Goal: Task Accomplishment & Management: Manage account settings

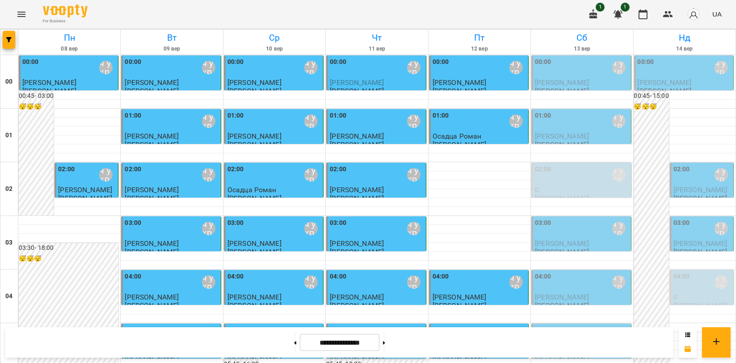
scroll to position [1020, 0]
click at [21, 12] on icon "Menu" at bounding box center [21, 14] width 8 height 5
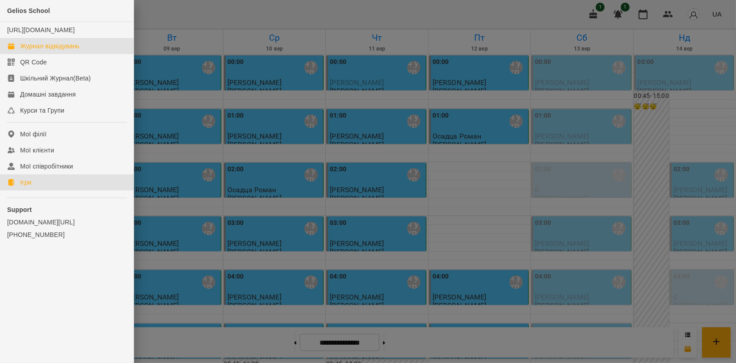
click at [33, 190] on link "Ігри" at bounding box center [67, 182] width 134 height 16
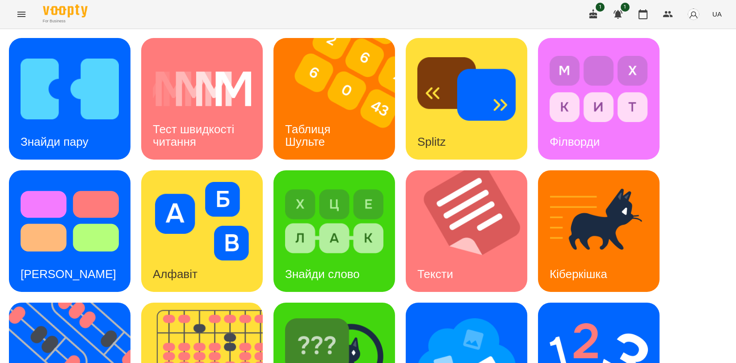
scroll to position [198, 0]
click at [239, 303] on img at bounding box center [207, 364] width 133 height 122
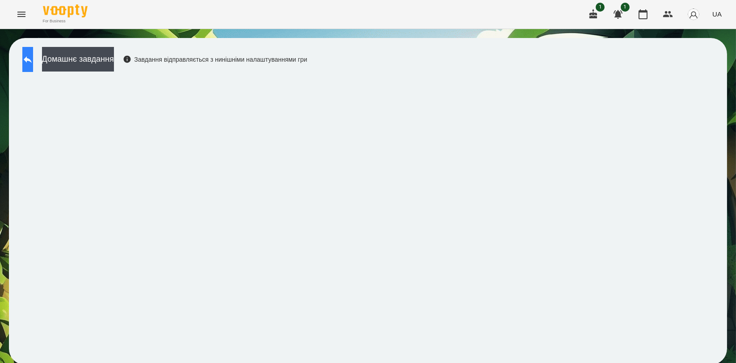
click at [33, 60] on button at bounding box center [27, 59] width 11 height 25
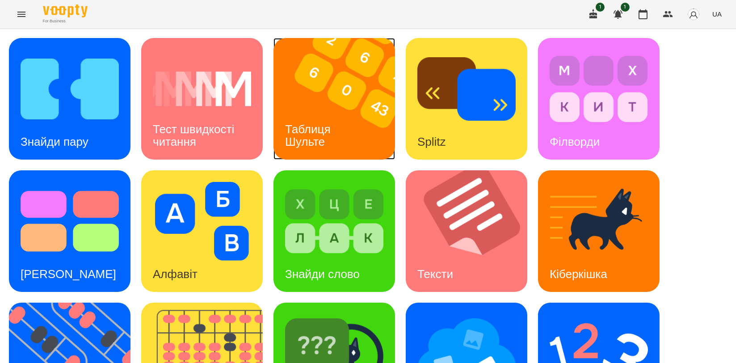
click at [325, 98] on img at bounding box center [340, 99] width 133 height 122
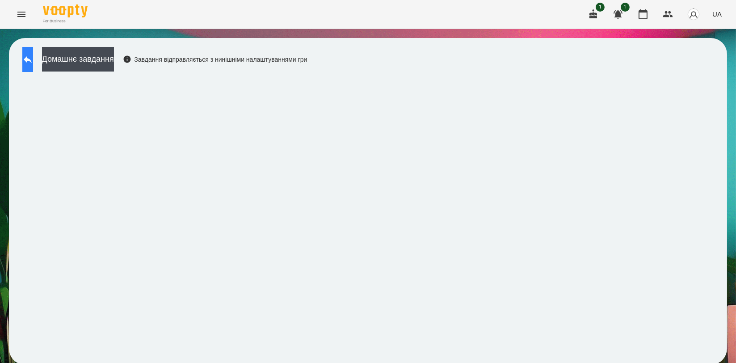
click at [31, 72] on div "Домашнє завдання Завдання відправляється з нинішніми налаштуваннями гри" at bounding box center [162, 62] width 289 height 30
click at [33, 55] on icon at bounding box center [27, 59] width 11 height 11
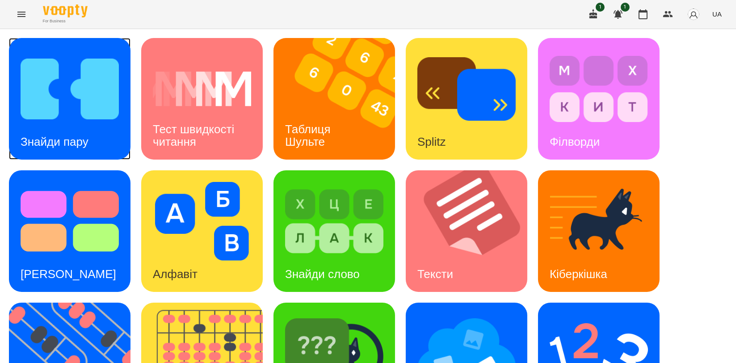
click at [37, 55] on img at bounding box center [70, 89] width 98 height 79
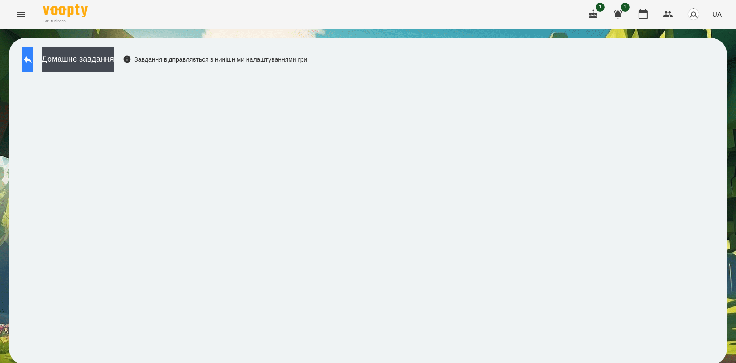
click at [27, 62] on button at bounding box center [27, 59] width 11 height 25
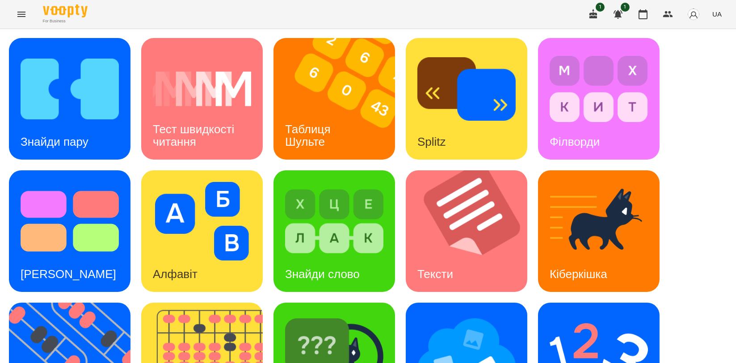
scroll to position [198, 0]
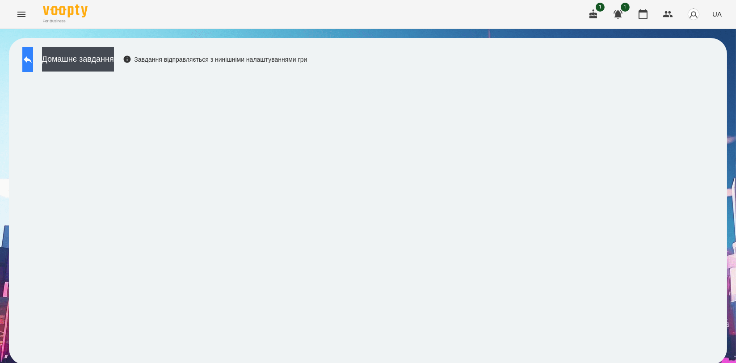
click at [32, 60] on icon at bounding box center [28, 59] width 8 height 7
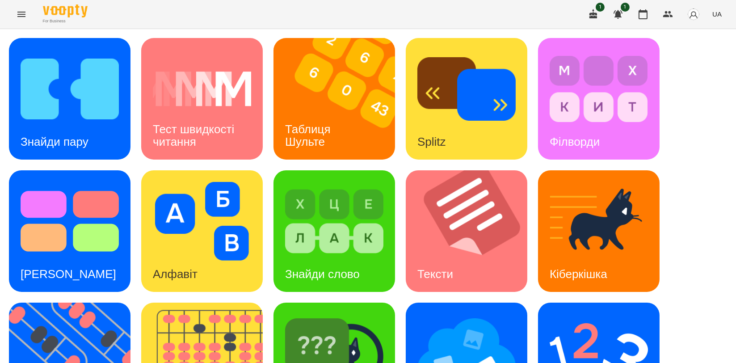
scroll to position [198, 0]
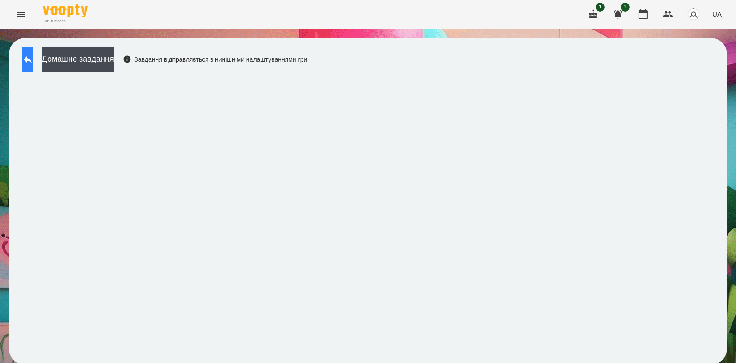
click at [27, 51] on button at bounding box center [27, 59] width 11 height 25
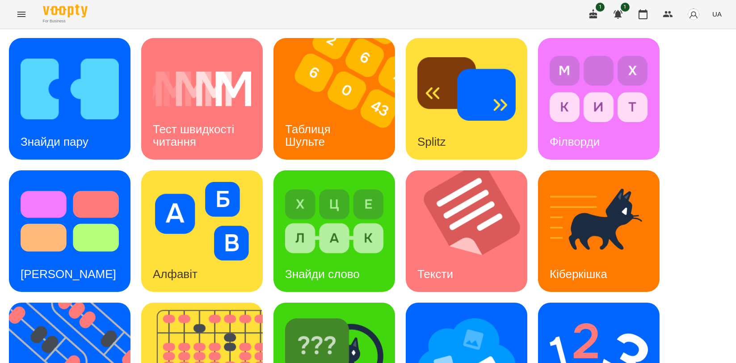
scroll to position [149, 0]
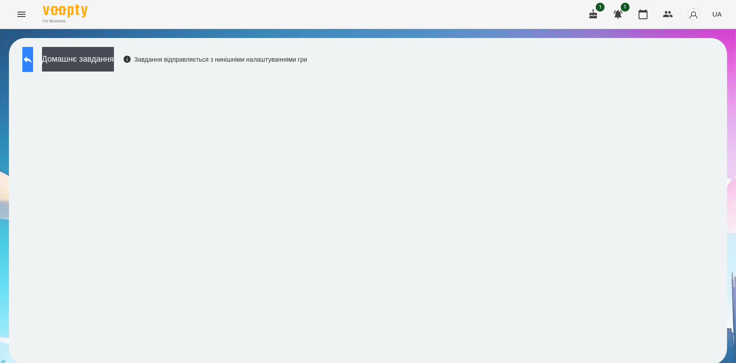
click at [33, 56] on button at bounding box center [27, 59] width 11 height 25
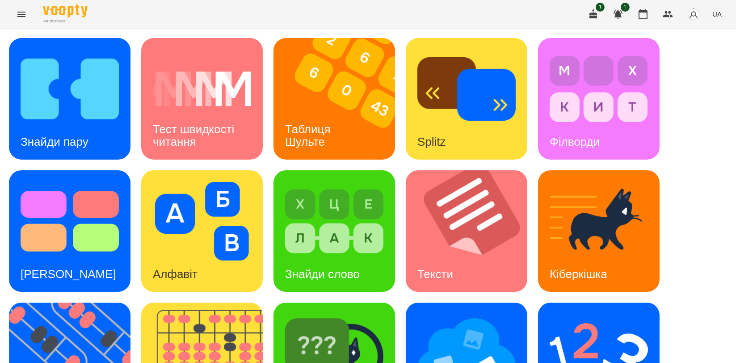
scroll to position [203, 0]
click at [446, 314] on img at bounding box center [467, 353] width 98 height 79
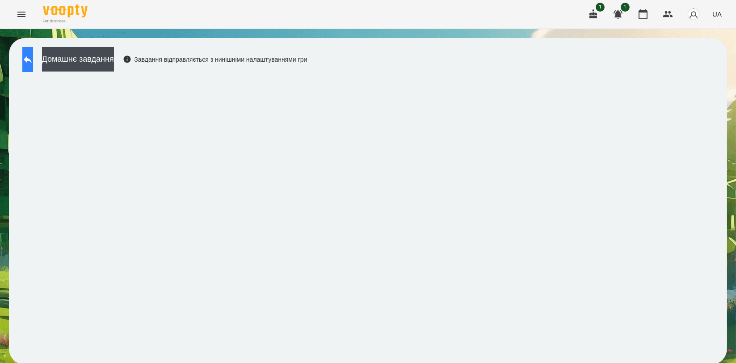
click at [32, 59] on icon at bounding box center [28, 59] width 8 height 7
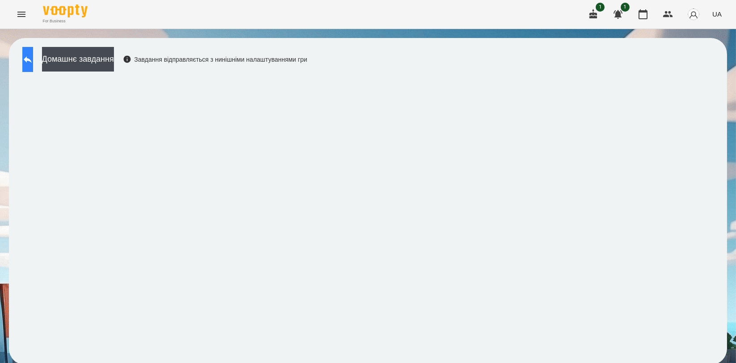
click at [33, 59] on icon at bounding box center [27, 59] width 11 height 11
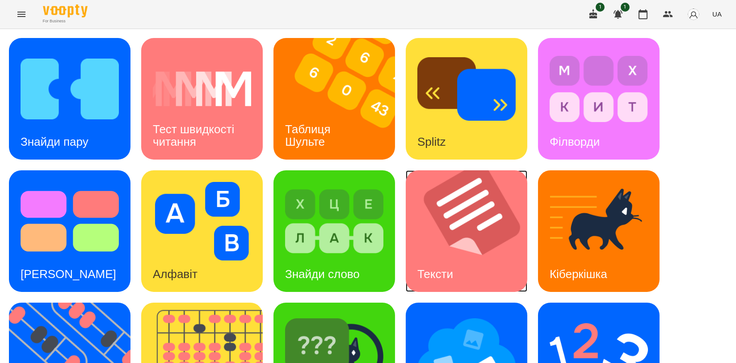
click at [462, 222] on img at bounding box center [472, 231] width 133 height 122
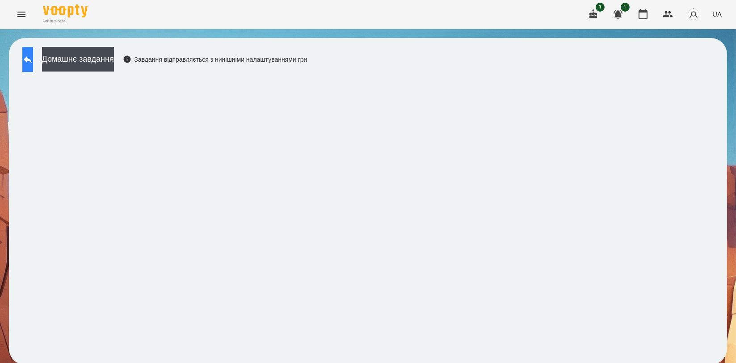
click at [32, 59] on icon at bounding box center [28, 59] width 8 height 7
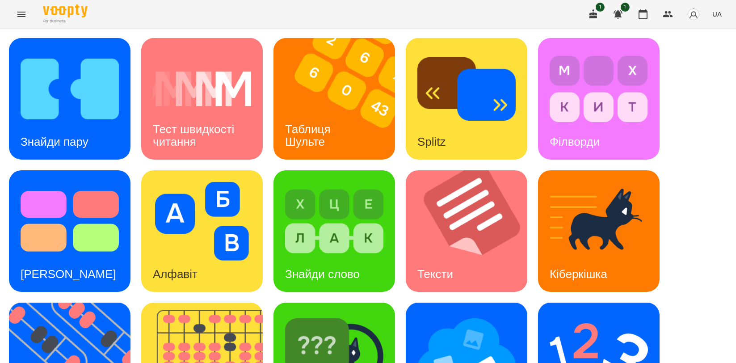
scroll to position [198, 0]
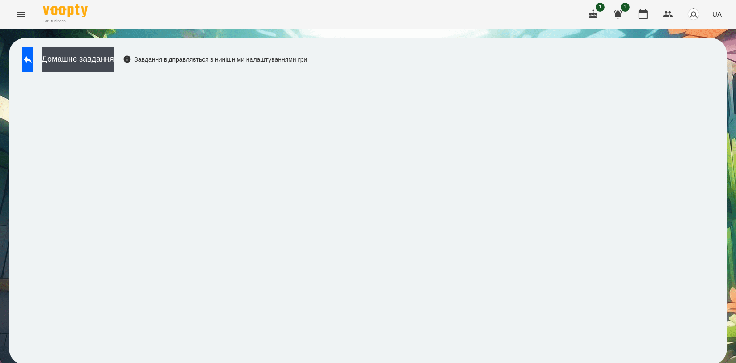
scroll to position [1, 0]
click at [677, 13] on button "button" at bounding box center [668, 14] width 21 height 21
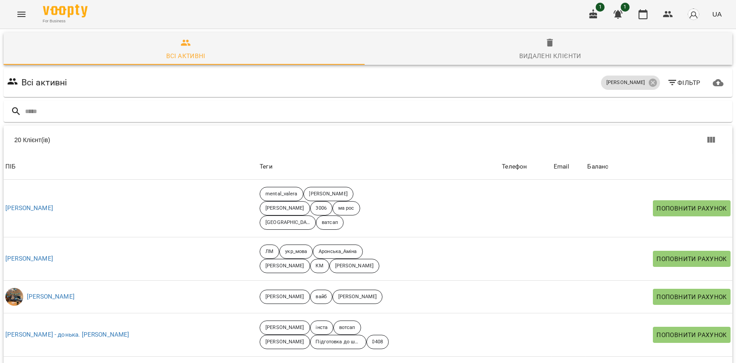
click at [283, 35] on button "Всі активні" at bounding box center [186, 49] width 365 height 32
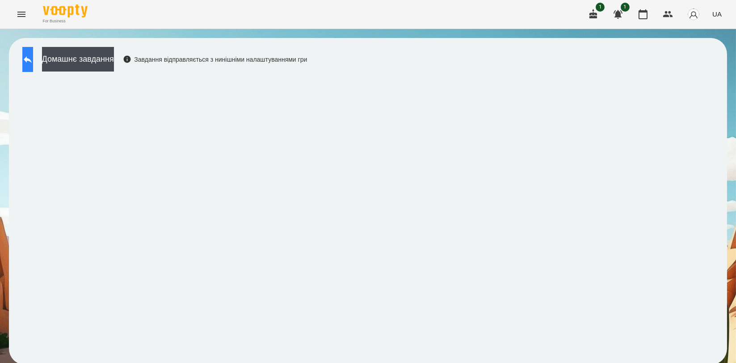
click at [33, 63] on button at bounding box center [27, 59] width 11 height 25
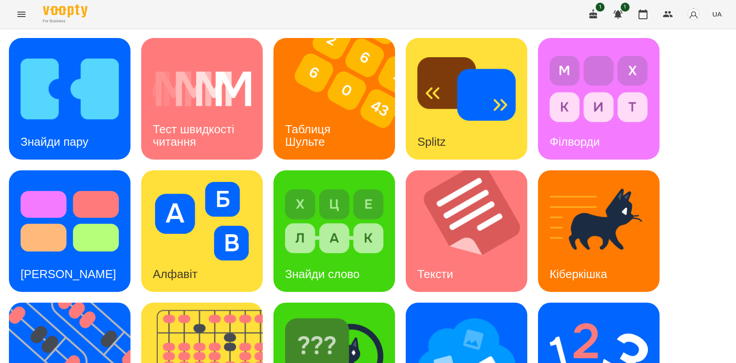
scroll to position [149, 0]
click at [105, 303] on img at bounding box center [75, 364] width 133 height 122
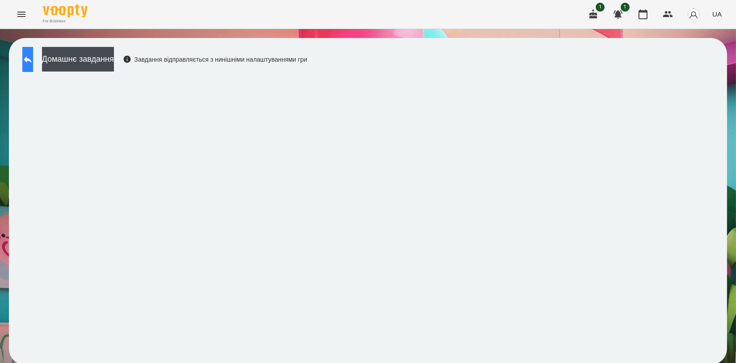
click at [33, 55] on icon at bounding box center [27, 59] width 11 height 11
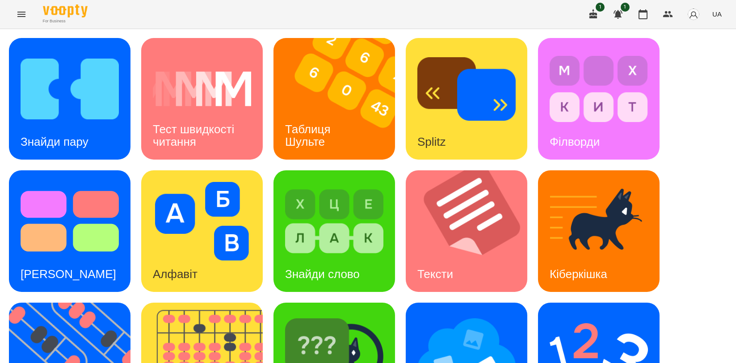
scroll to position [149, 0]
click at [227, 303] on img at bounding box center [207, 364] width 133 height 122
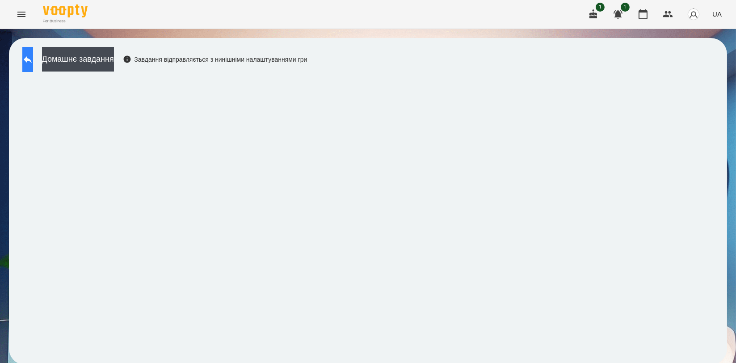
click at [33, 63] on icon at bounding box center [27, 59] width 11 height 11
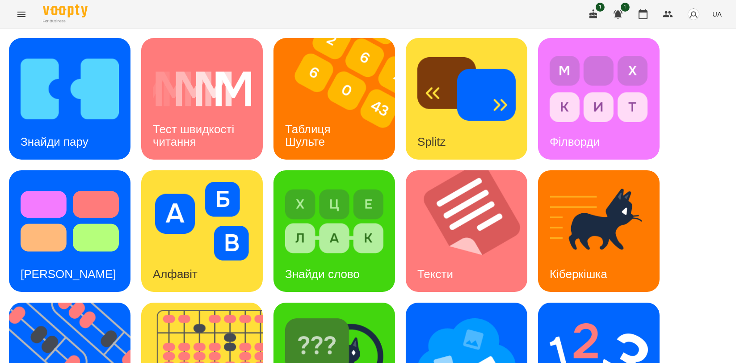
scroll to position [99, 0]
click at [63, 303] on img at bounding box center [75, 364] width 133 height 122
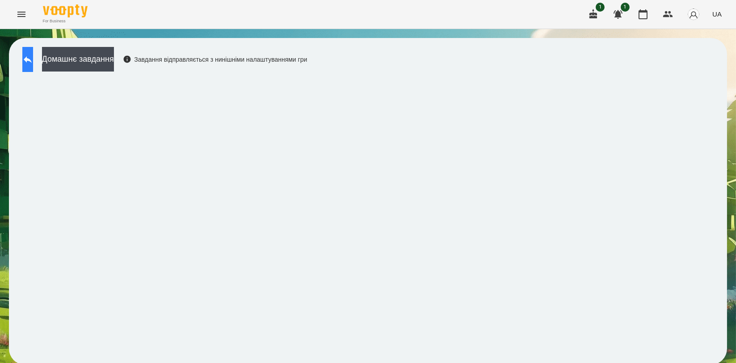
click at [33, 62] on icon at bounding box center [27, 59] width 11 height 11
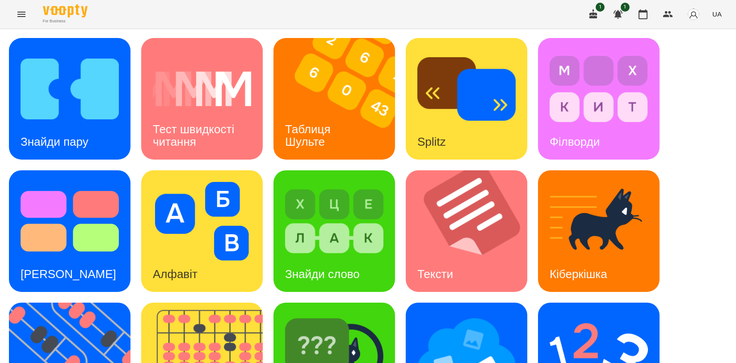
scroll to position [198, 0]
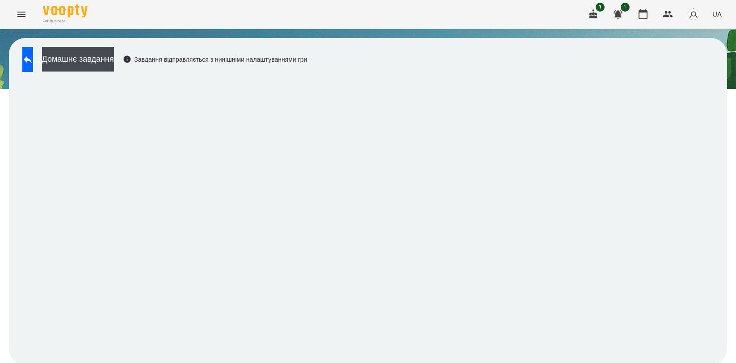
scroll to position [1, 0]
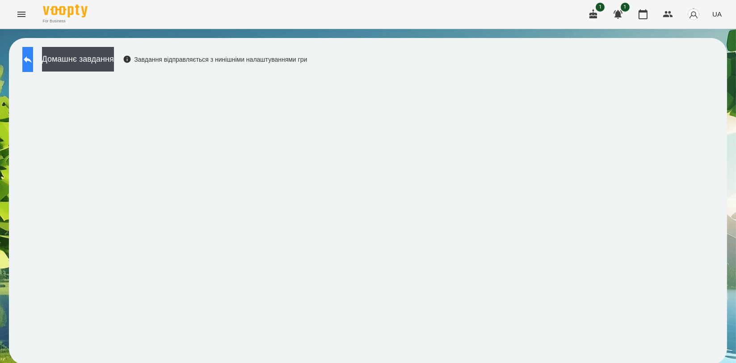
click at [33, 66] on button at bounding box center [27, 59] width 11 height 25
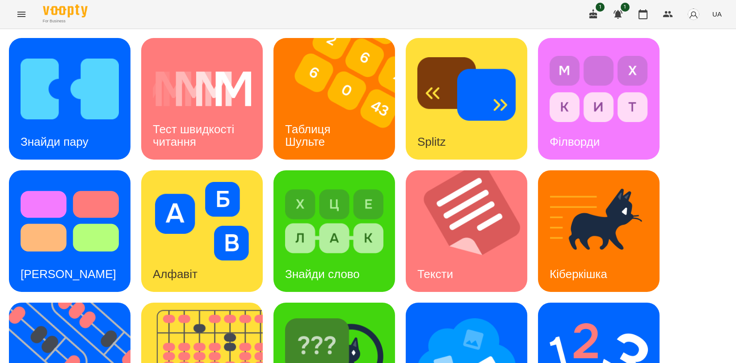
scroll to position [150, 0]
click at [664, 246] on div "Знайди пару Тест швидкості читання Таблиця [PERSON_NAME] Splitz Філворди Тест С…" at bounding box center [368, 297] width 718 height 519
click at [641, 314] on img at bounding box center [599, 353] width 98 height 79
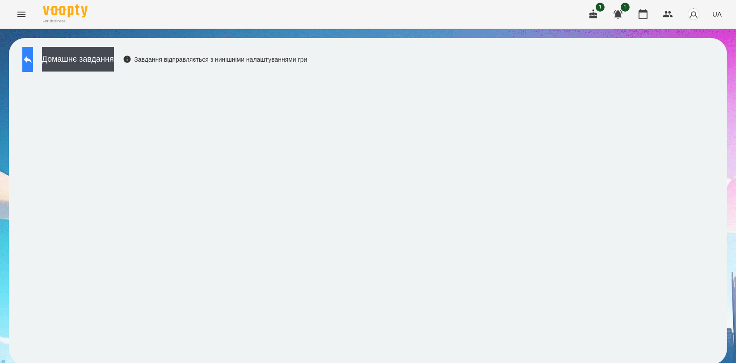
click at [33, 60] on icon at bounding box center [27, 59] width 11 height 11
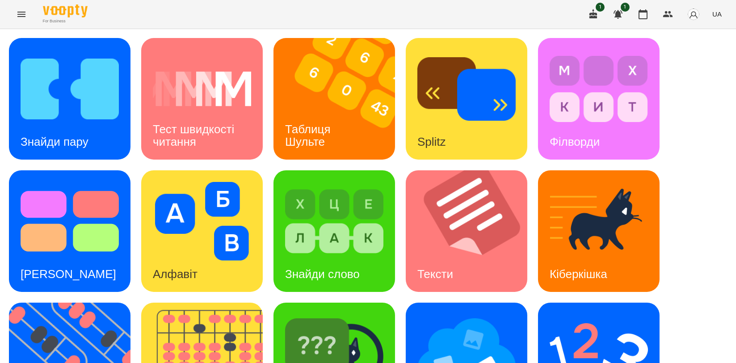
scroll to position [149, 0]
click at [312, 314] on img at bounding box center [334, 353] width 98 height 79
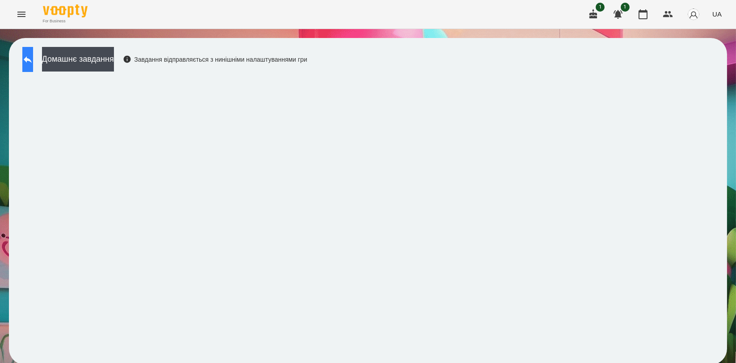
click at [33, 49] on button at bounding box center [27, 59] width 11 height 25
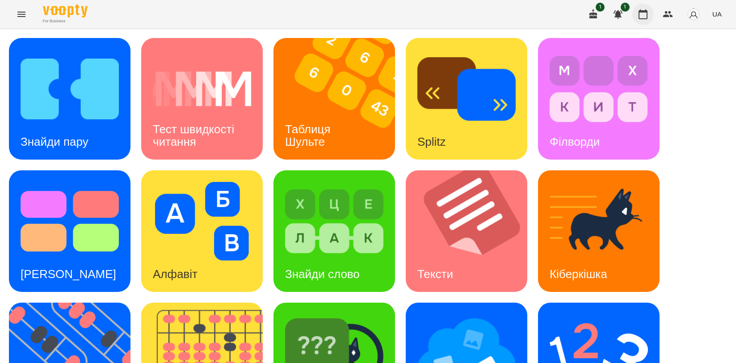
click at [648, 14] on icon "button" at bounding box center [643, 14] width 9 height 10
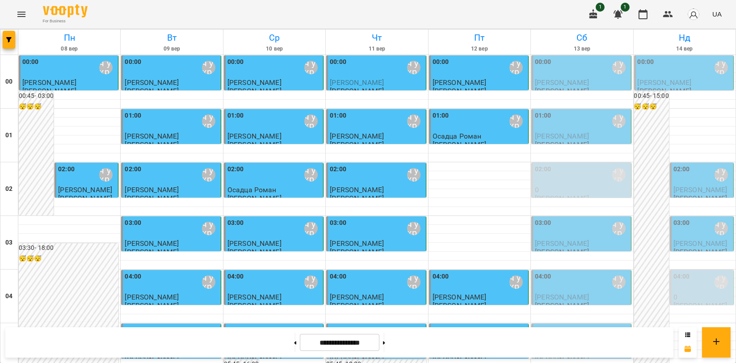
click at [554, 86] on span "[PERSON_NAME]" at bounding box center [562, 82] width 54 height 8
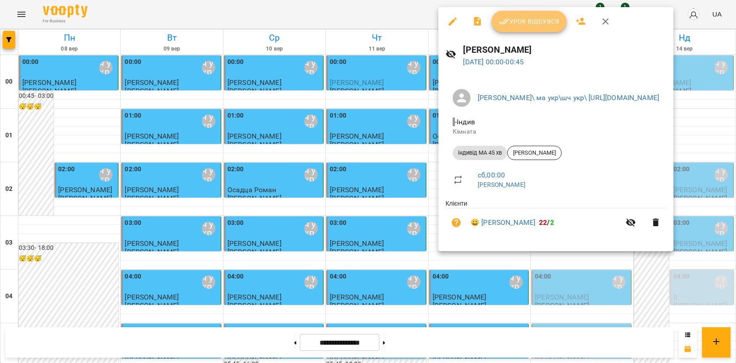
click at [536, 24] on span "Урок відбувся" at bounding box center [529, 21] width 61 height 11
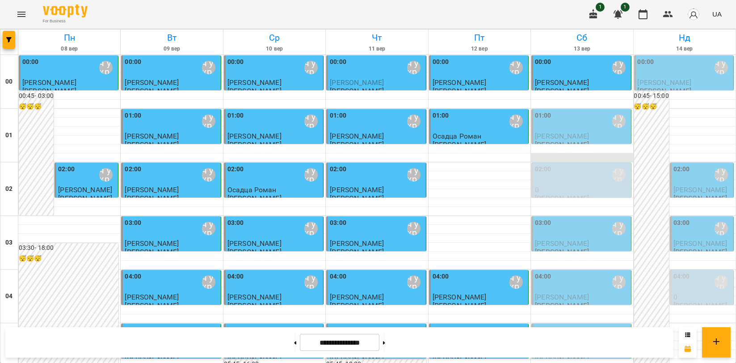
scroll to position [1020, 0]
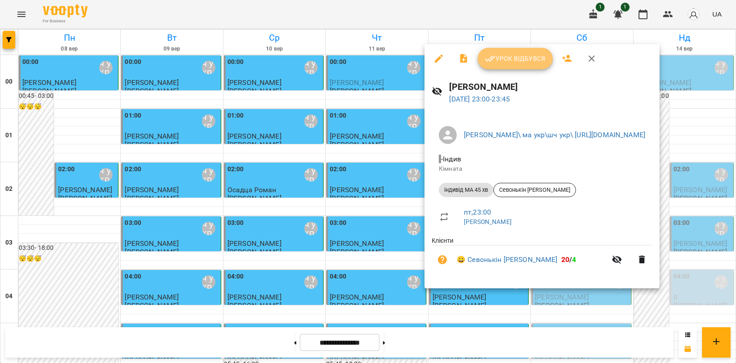
click at [515, 52] on button "Урок відбувся" at bounding box center [515, 58] width 75 height 21
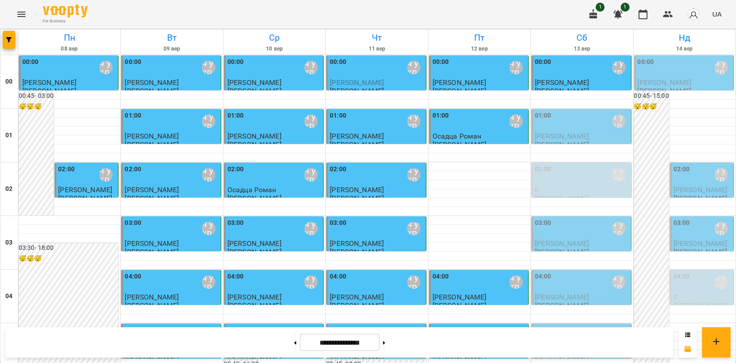
click at [539, 129] on div "01:00" at bounding box center [543, 121] width 17 height 21
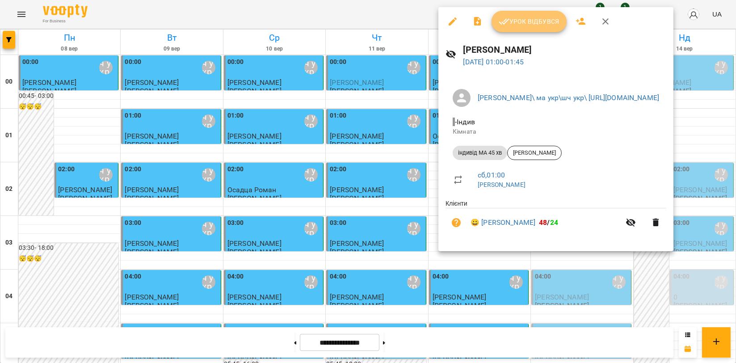
click at [529, 22] on span "Урок відбувся" at bounding box center [529, 21] width 61 height 11
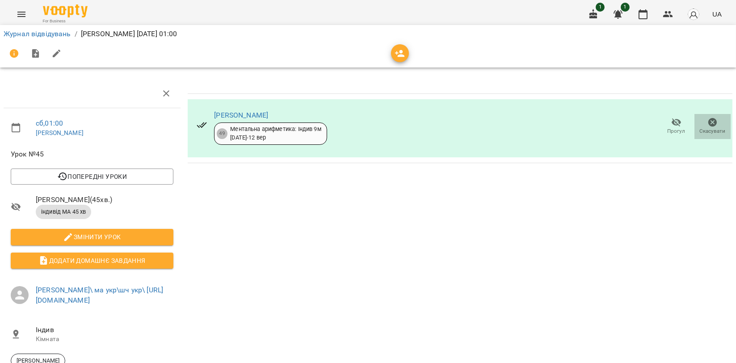
click at [712, 128] on span "Скасувати" at bounding box center [713, 131] width 26 height 8
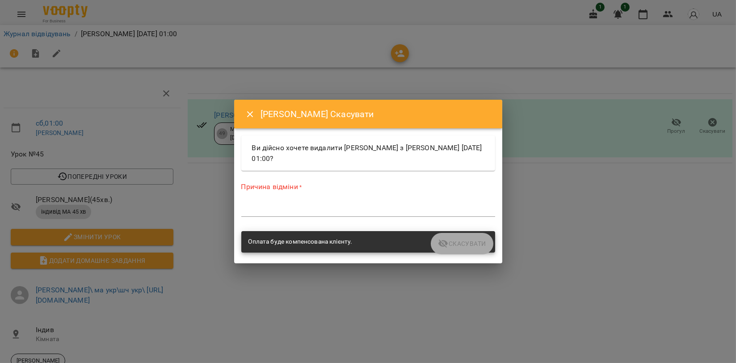
click at [263, 208] on textarea at bounding box center [368, 209] width 254 height 8
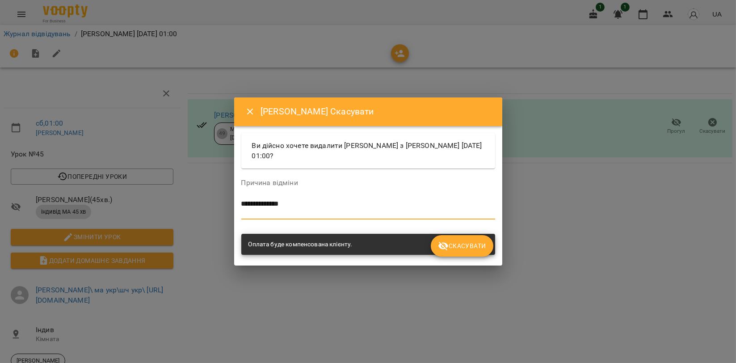
type textarea "**********"
click at [461, 244] on span "Скасувати" at bounding box center [462, 246] width 48 height 11
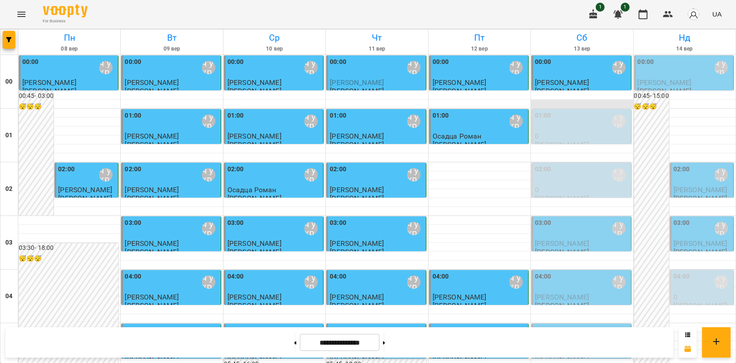
scroll to position [99, 0]
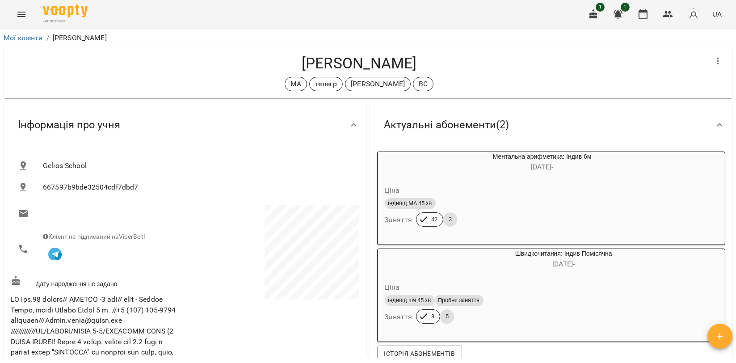
click at [24, 12] on icon "Menu" at bounding box center [21, 14] width 8 height 5
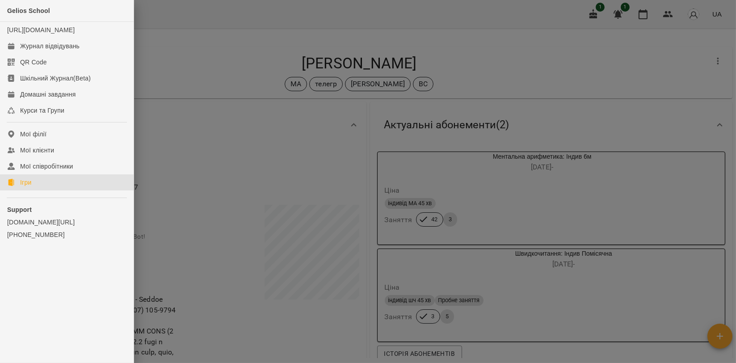
click at [46, 190] on link "Ігри" at bounding box center [67, 182] width 134 height 16
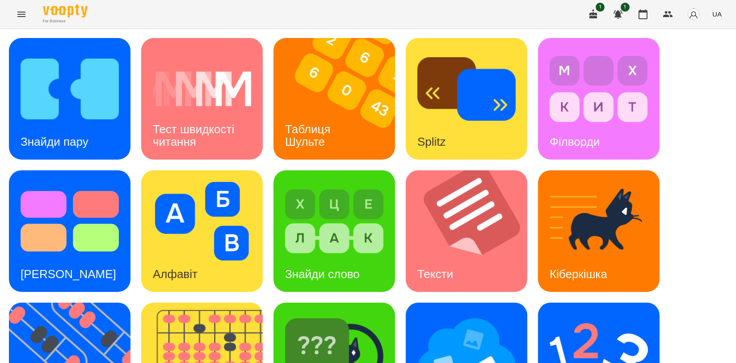
scroll to position [203, 0]
click at [211, 303] on img at bounding box center [207, 364] width 133 height 122
